Goal: Information Seeking & Learning: Learn about a topic

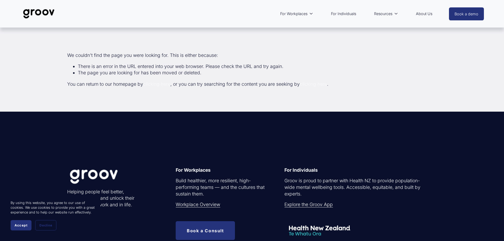
click at [47, 17] on img at bounding box center [38, 13] width 37 height 17
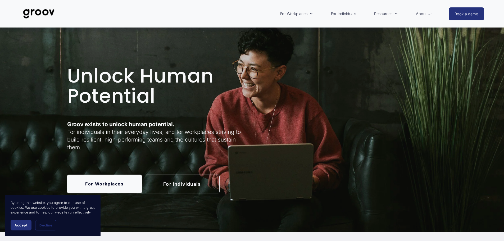
click at [422, 13] on link "About Us" at bounding box center [424, 14] width 22 height 12
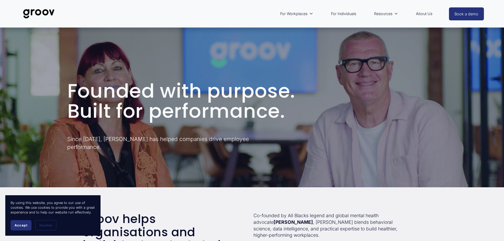
scroll to position [106, 0]
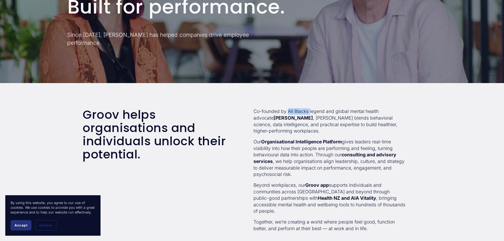
drag, startPoint x: 309, startPoint y: 110, endPoint x: 287, endPoint y: 113, distance: 22.4
click at [287, 113] on p "Co-founded by All Blacks legend and global mental health advocate [PERSON_NAME]…" at bounding box center [329, 121] width 152 height 26
copy p "All Blacks"
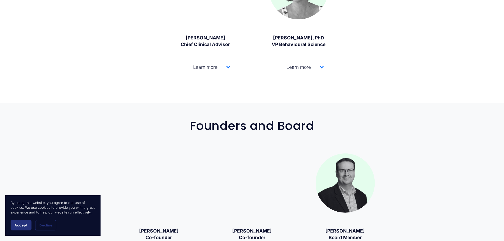
scroll to position [819, 0]
